Goal: Share content

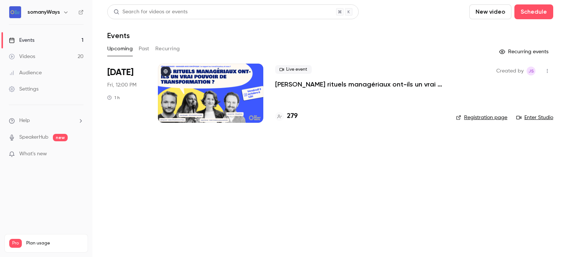
click at [315, 80] on p "[PERSON_NAME] rituels managériaux ont-ils un vrai pouvoir de transformation ?" at bounding box center [359, 84] width 169 height 9
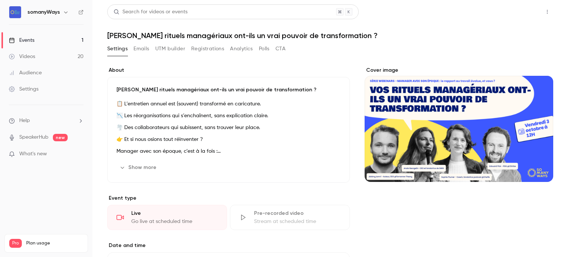
click at [509, 13] on button "Share" at bounding box center [520, 11] width 29 height 15
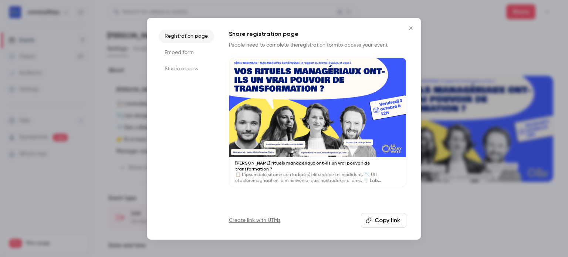
click at [187, 65] on li "Studio access" at bounding box center [186, 68] width 55 height 13
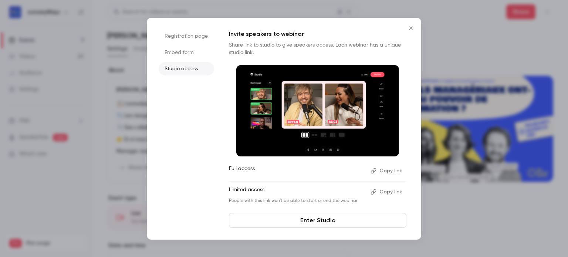
click at [396, 195] on button "Copy link" at bounding box center [387, 192] width 39 height 12
click at [413, 29] on icon "Close" at bounding box center [410, 28] width 9 height 6
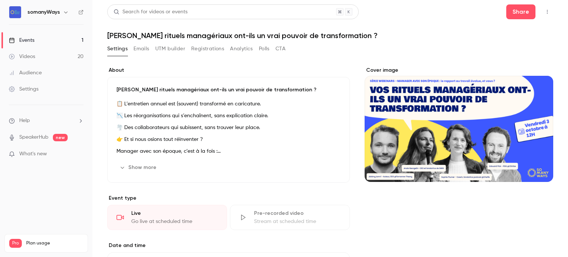
click at [544, 11] on icon "button" at bounding box center [547, 11] width 6 height 5
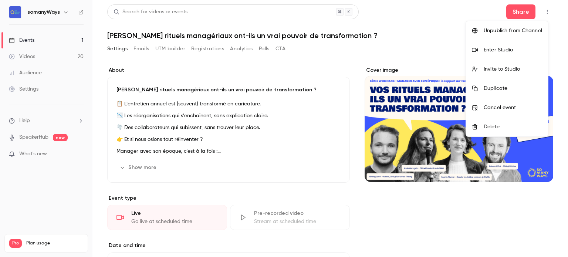
click at [529, 48] on div "Enter Studio" at bounding box center [513, 49] width 58 height 7
